Goal: Information Seeking & Learning: Learn about a topic

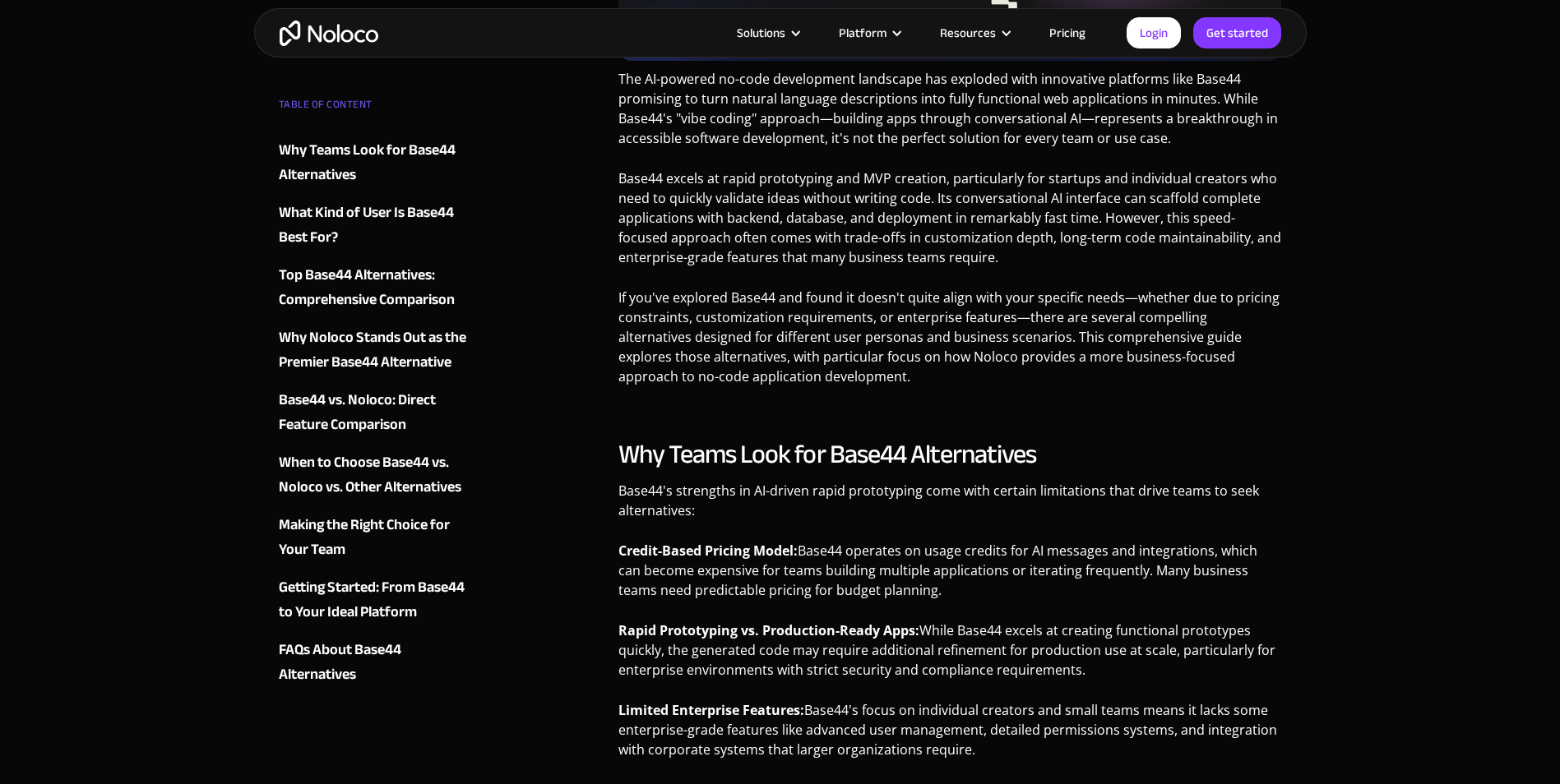
scroll to position [740, 0]
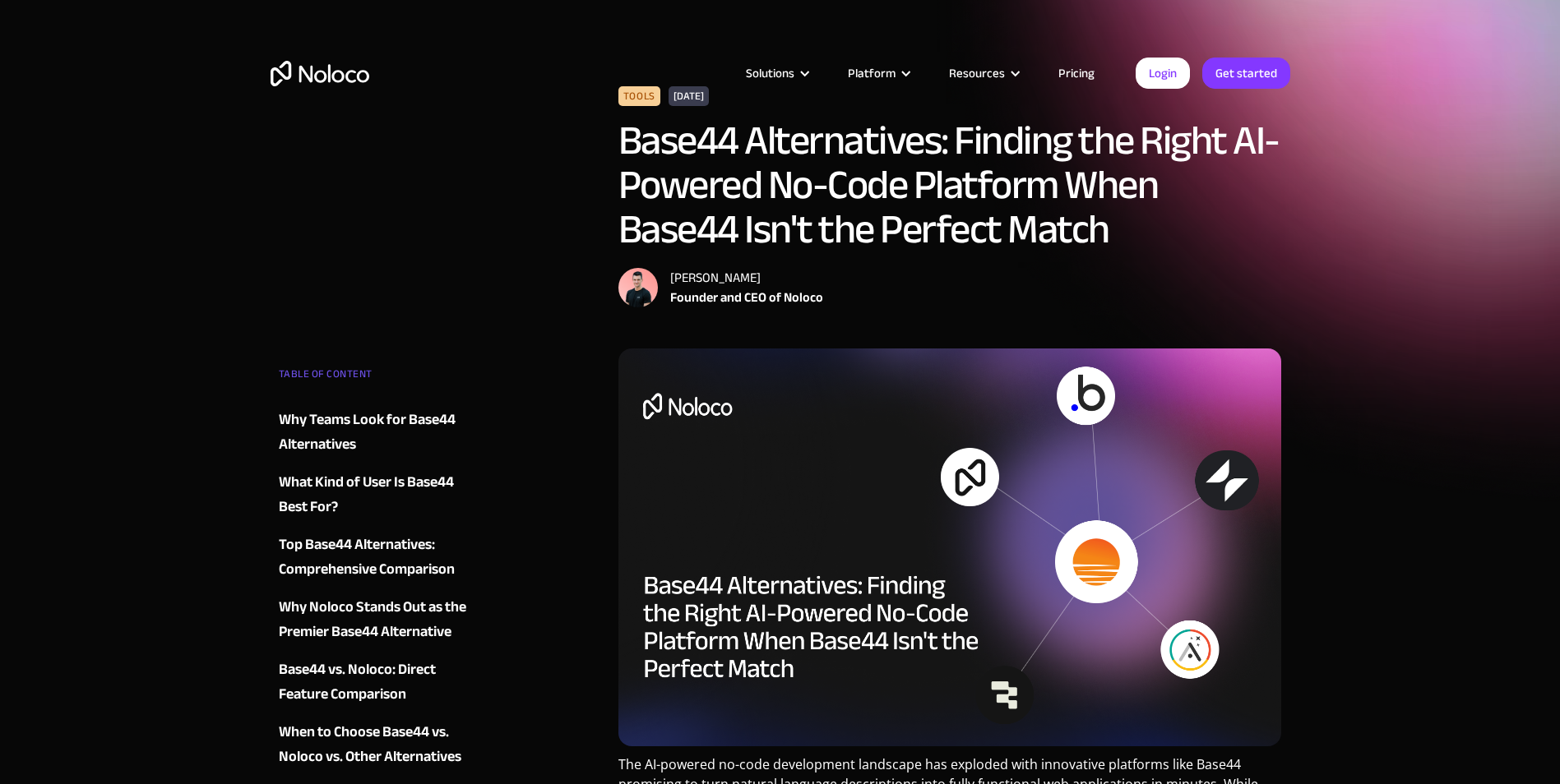
scroll to position [83, 0]
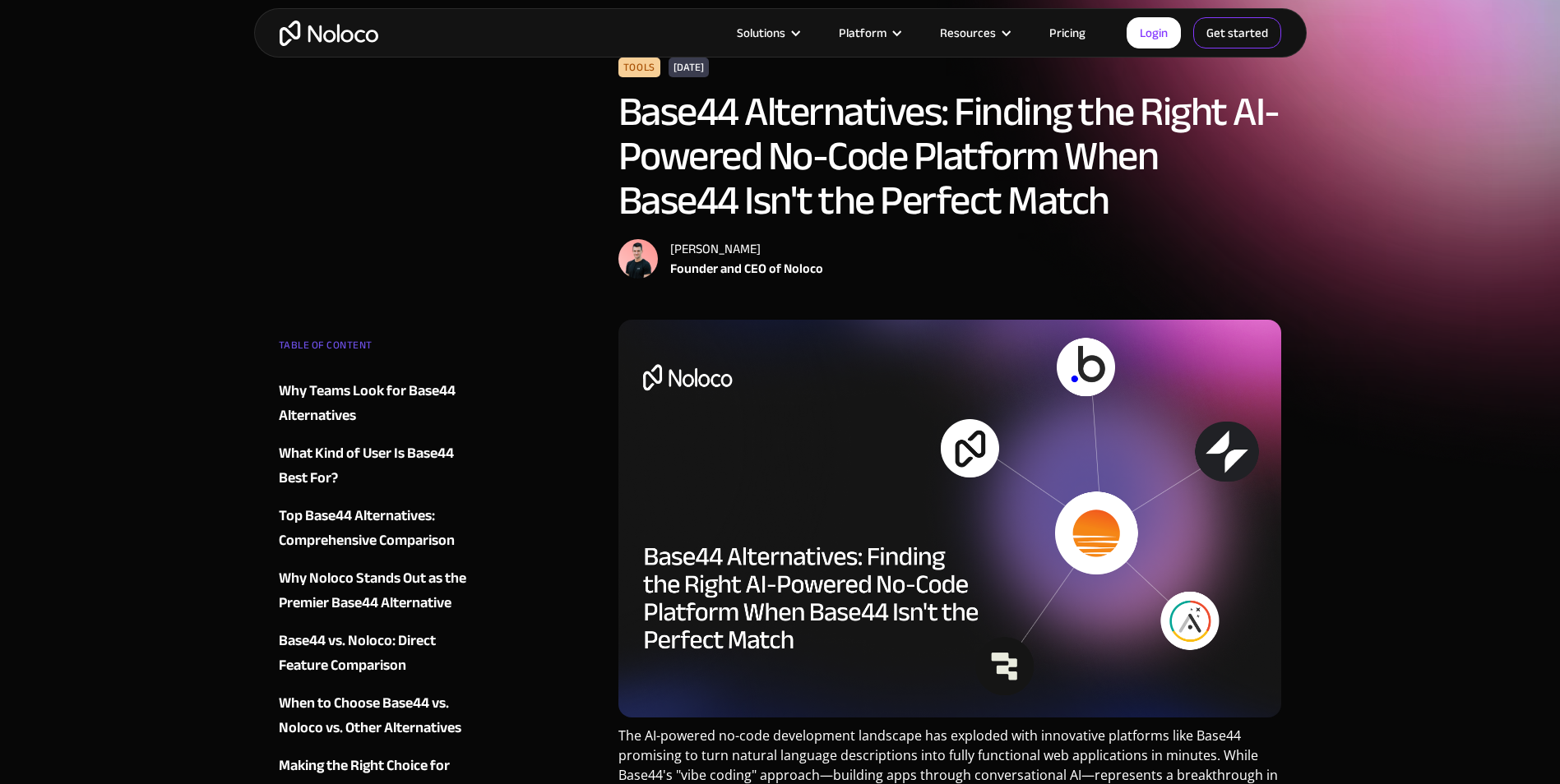
click at [1238, 27] on link "Get started" at bounding box center [1237, 33] width 88 height 32
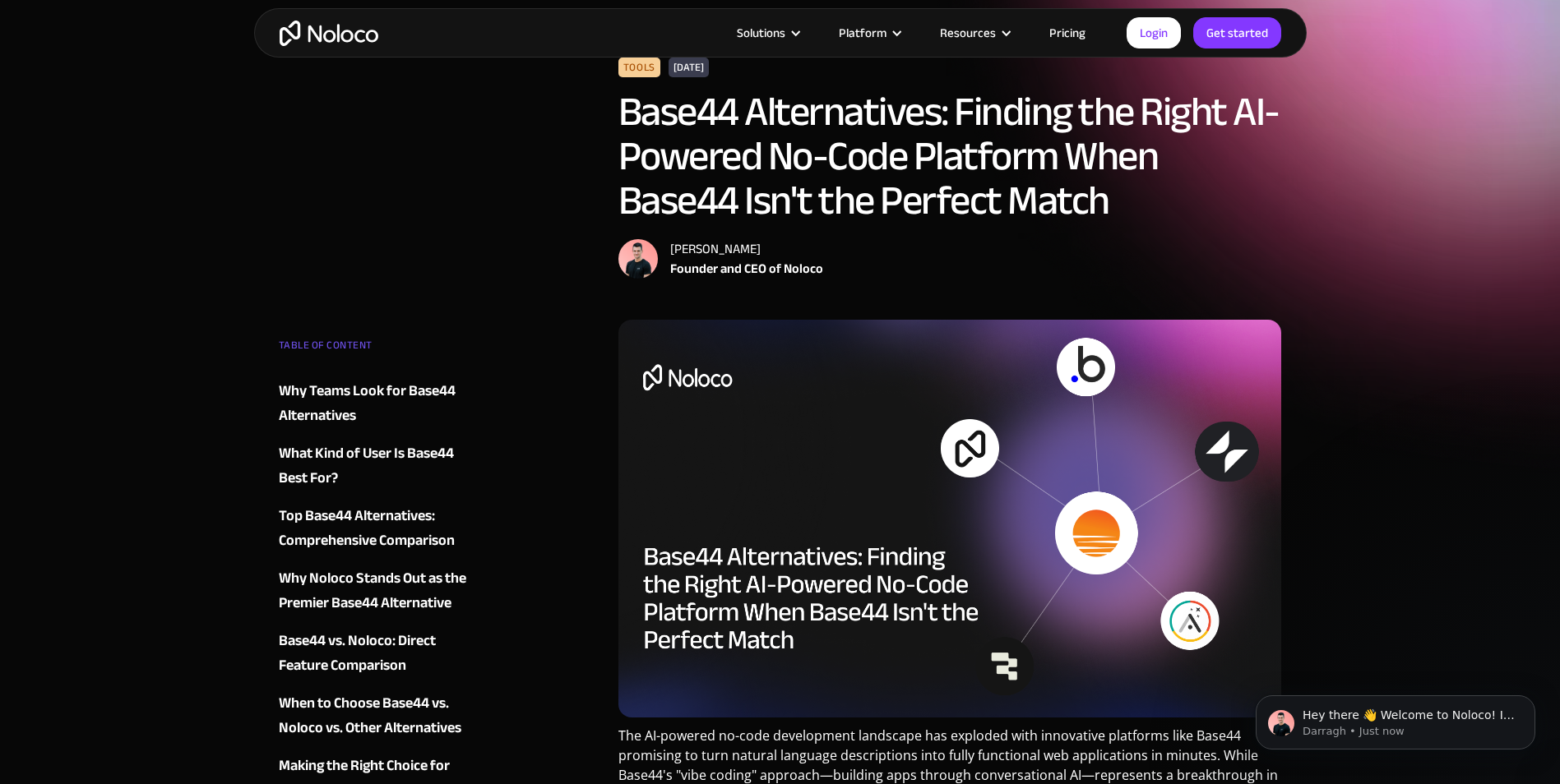
drag, startPoint x: 653, startPoint y: 258, endPoint x: 629, endPoint y: 257, distance: 24.0
click at [629, 257] on img at bounding box center [637, 258] width 39 height 39
